Goal: Information Seeking & Learning: Learn about a topic

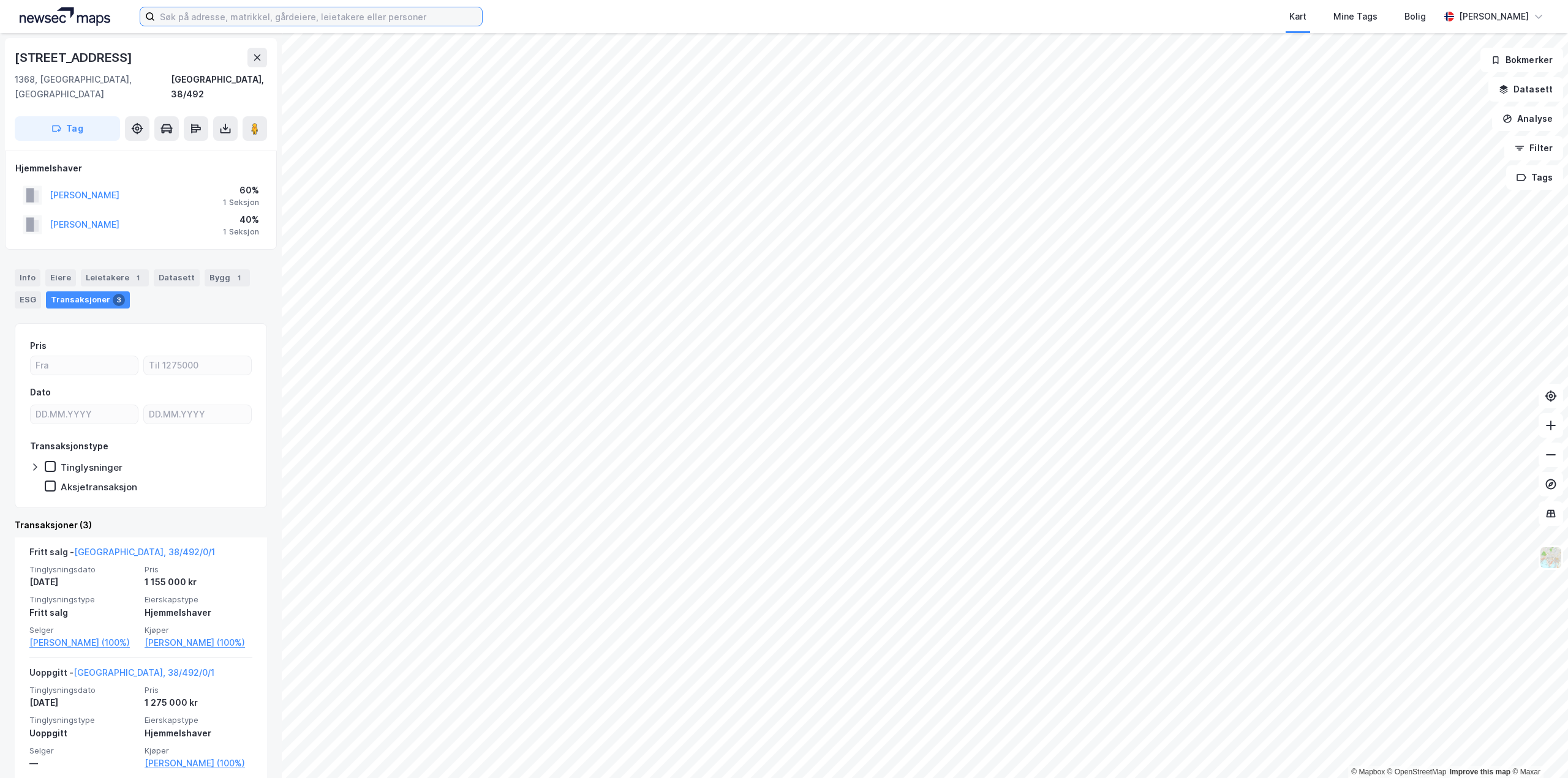
click at [203, 21] on input at bounding box center [319, 16] width 327 height 18
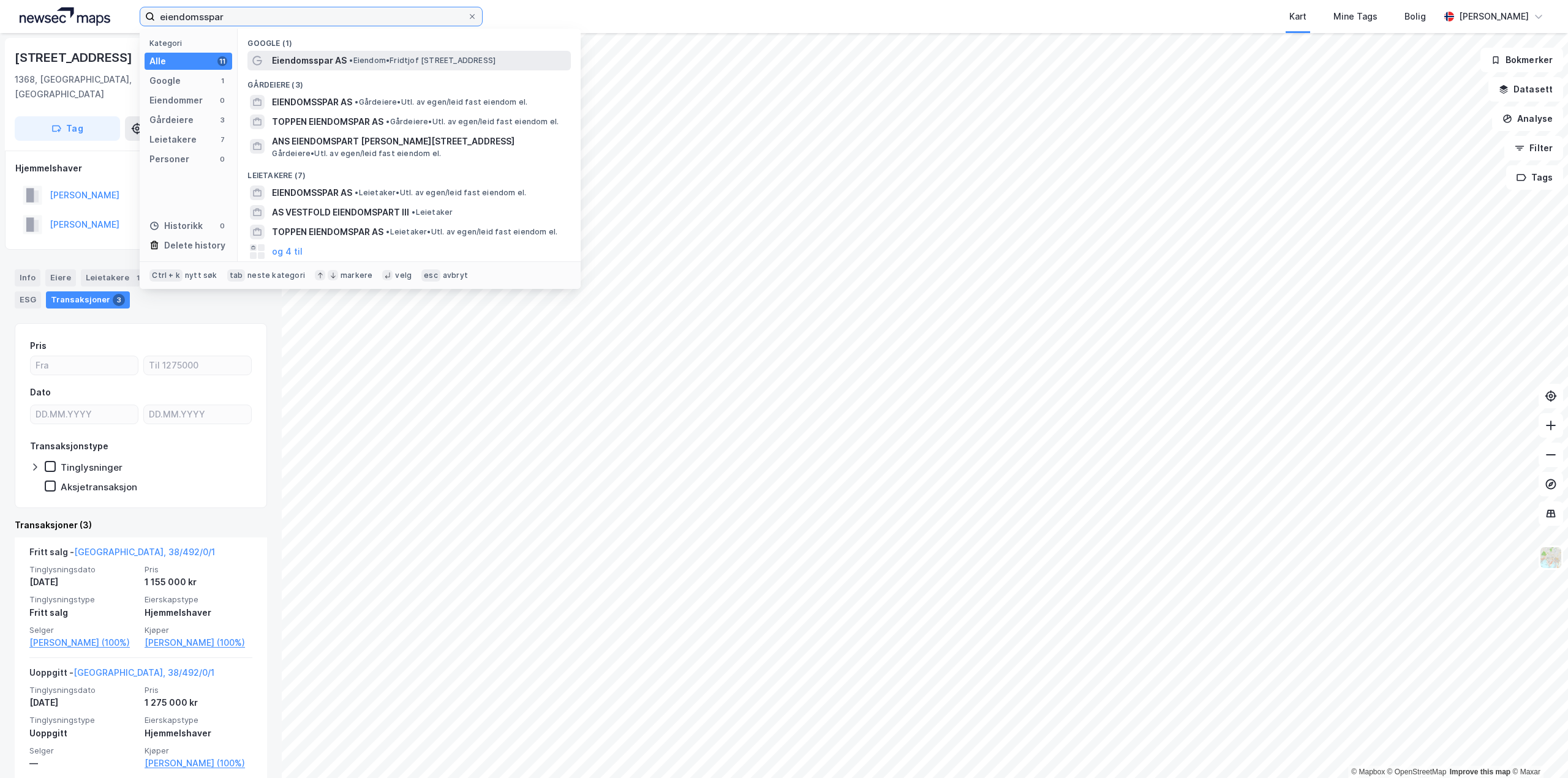
type input "eiendomsspar"
click at [279, 58] on span "Eiendomsspar AS" at bounding box center [309, 60] width 75 height 15
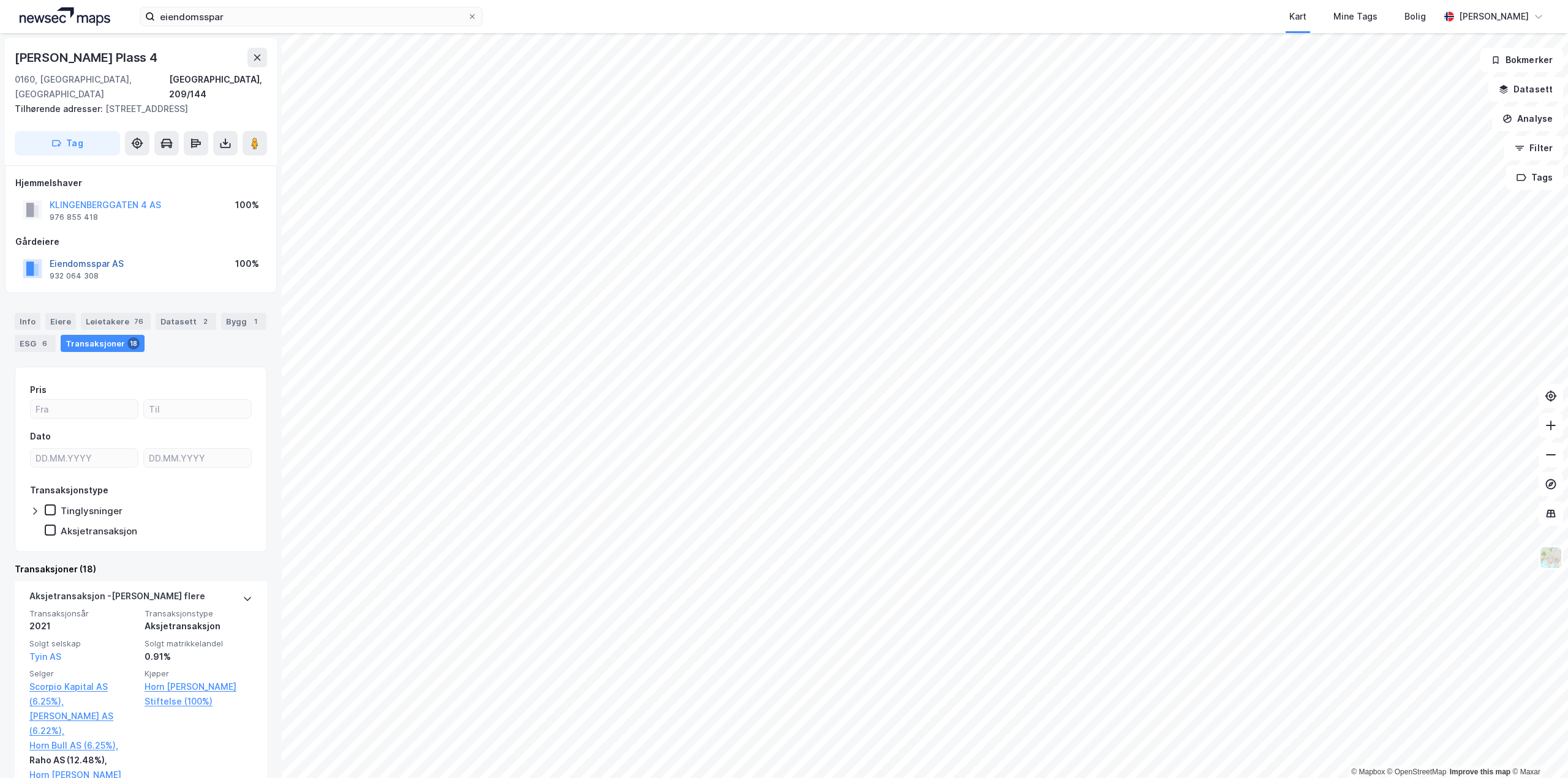
click at [0, 0] on button "Eiendomsspar AS" at bounding box center [0, 0] width 0 height 0
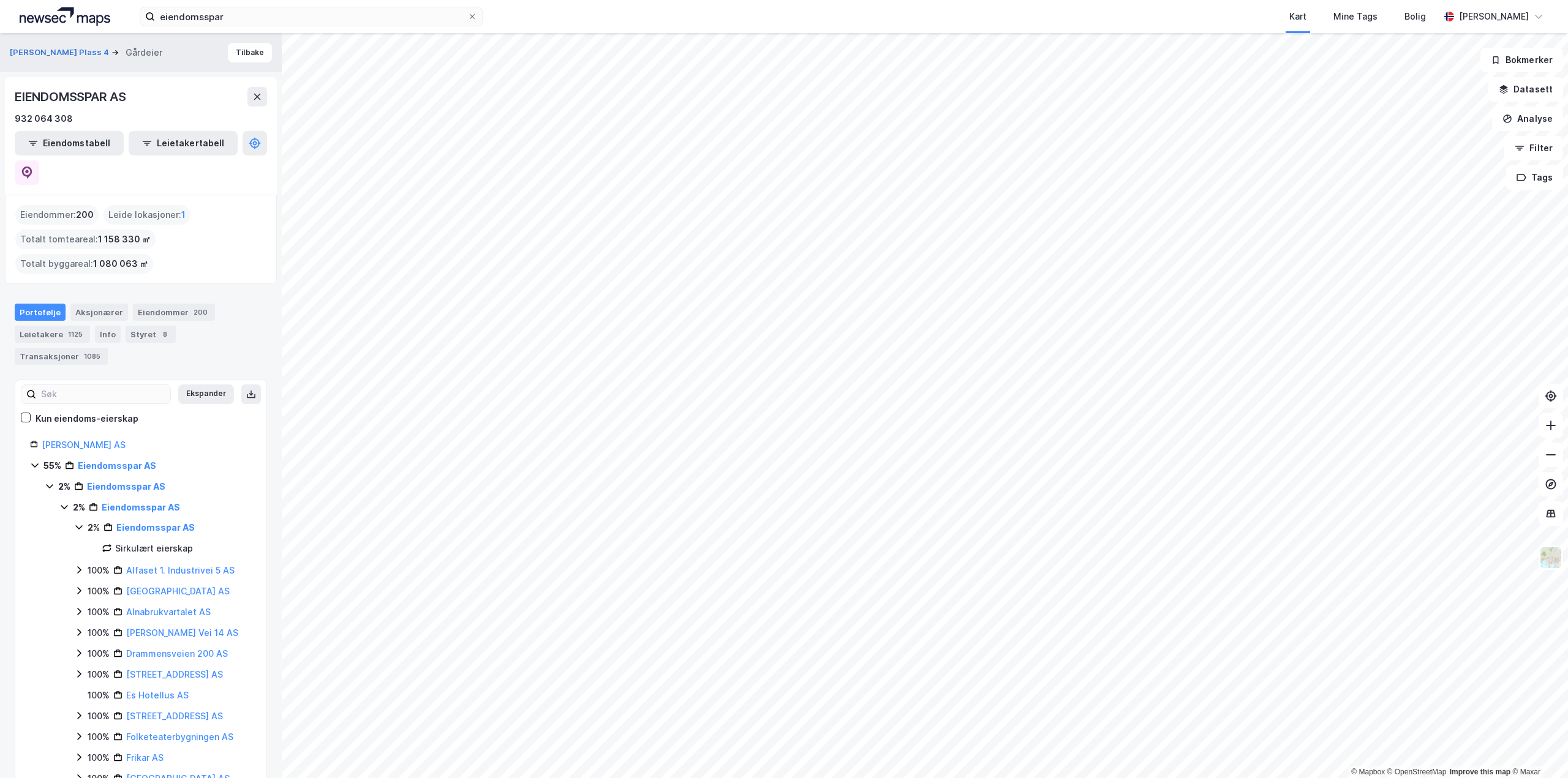
click at [508, 19] on div "eiendomsspar Kart Mine Tags Bolig [PERSON_NAME] © Mapbox © OpenStreetMap Improv…" at bounding box center [784, 389] width 1568 height 778
click at [729, 27] on div "eiendomsspar Kart Mine Tags Bolig [PERSON_NAME] © Mapbox © OpenStreetMap Improv…" at bounding box center [784, 389] width 1568 height 778
click at [906, 777] on html "eiendomsspar Kart Mine Tags Bolig [PERSON_NAME] © Mapbox © OpenStreetMap Improv…" at bounding box center [784, 389] width 1568 height 778
